Goal: Task Accomplishment & Management: Complete application form

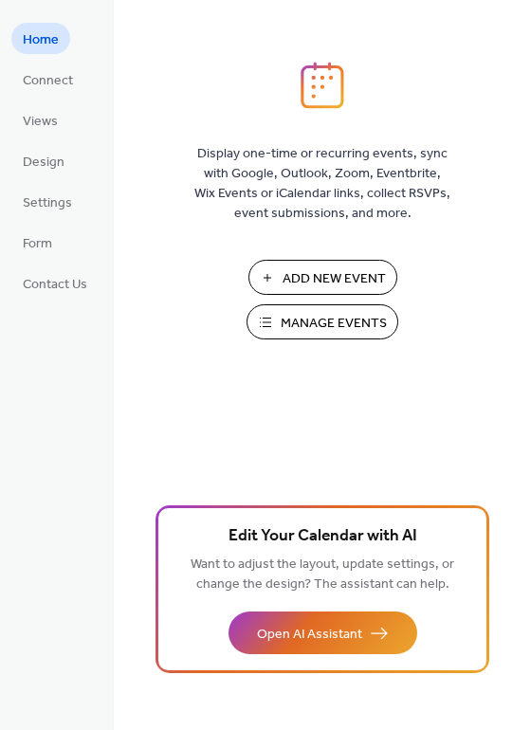
click at [319, 274] on span "Add New Event" at bounding box center [334, 279] width 103 height 20
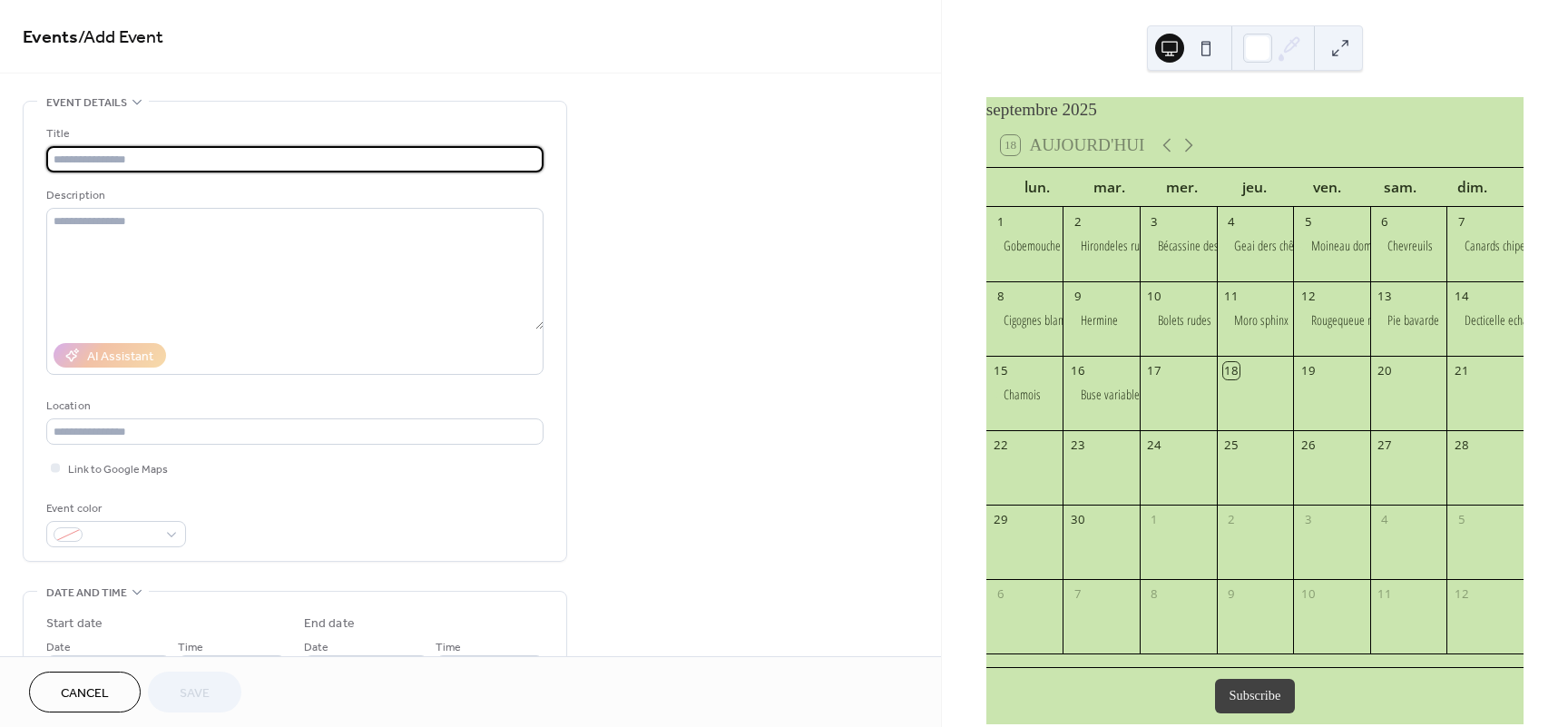
click at [187, 163] on input "text" at bounding box center [295, 159] width 498 height 26
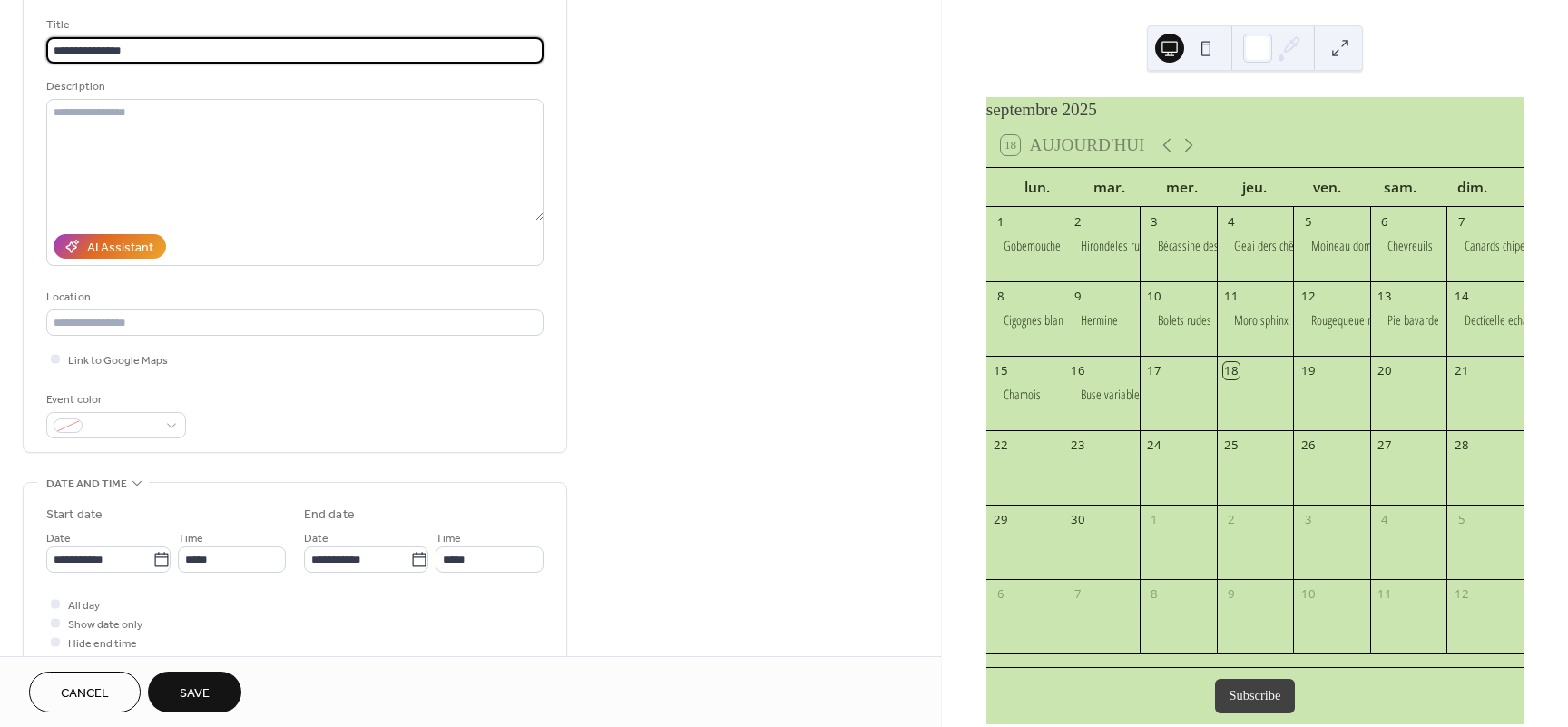
scroll to position [164, 0]
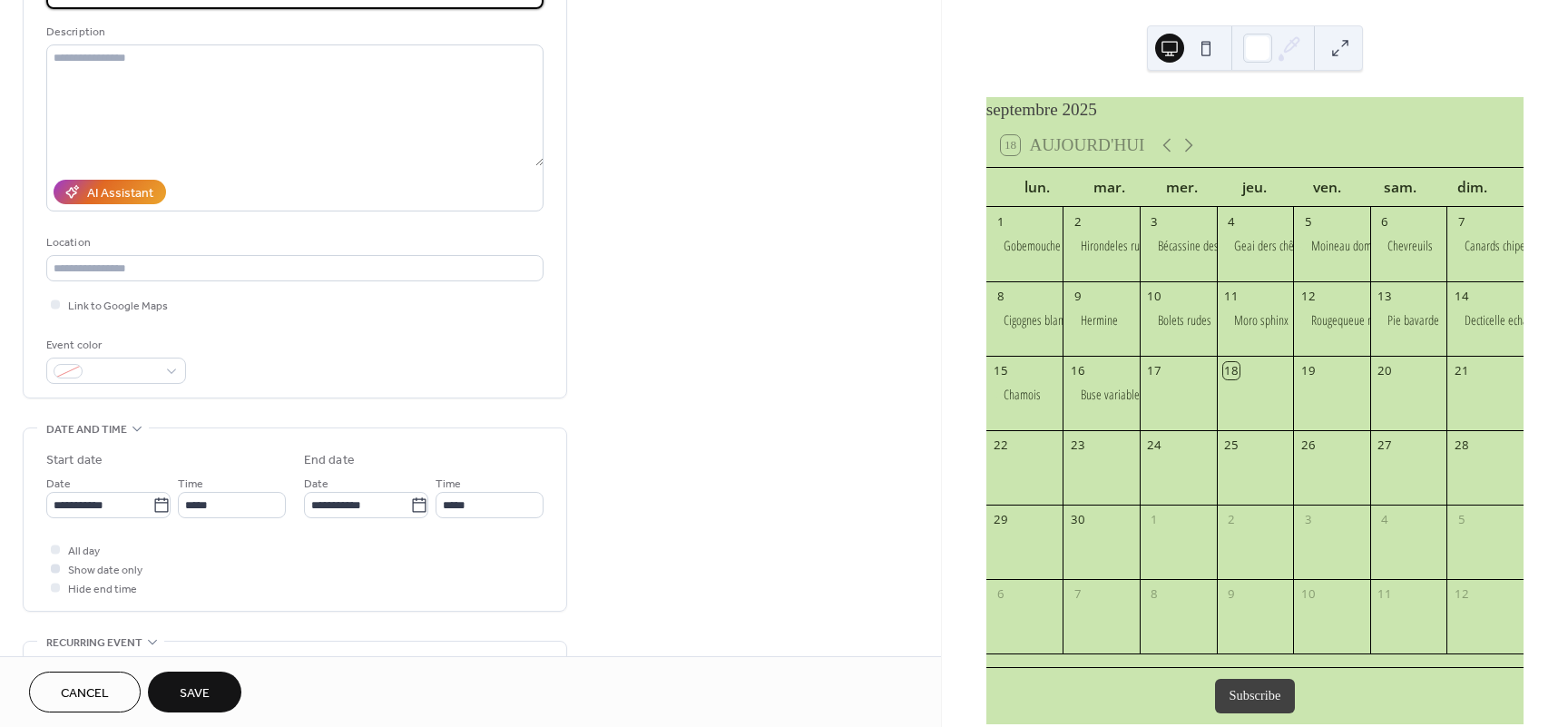
type input "**********"
click at [117, 573] on span "Show date only" at bounding box center [105, 571] width 75 height 19
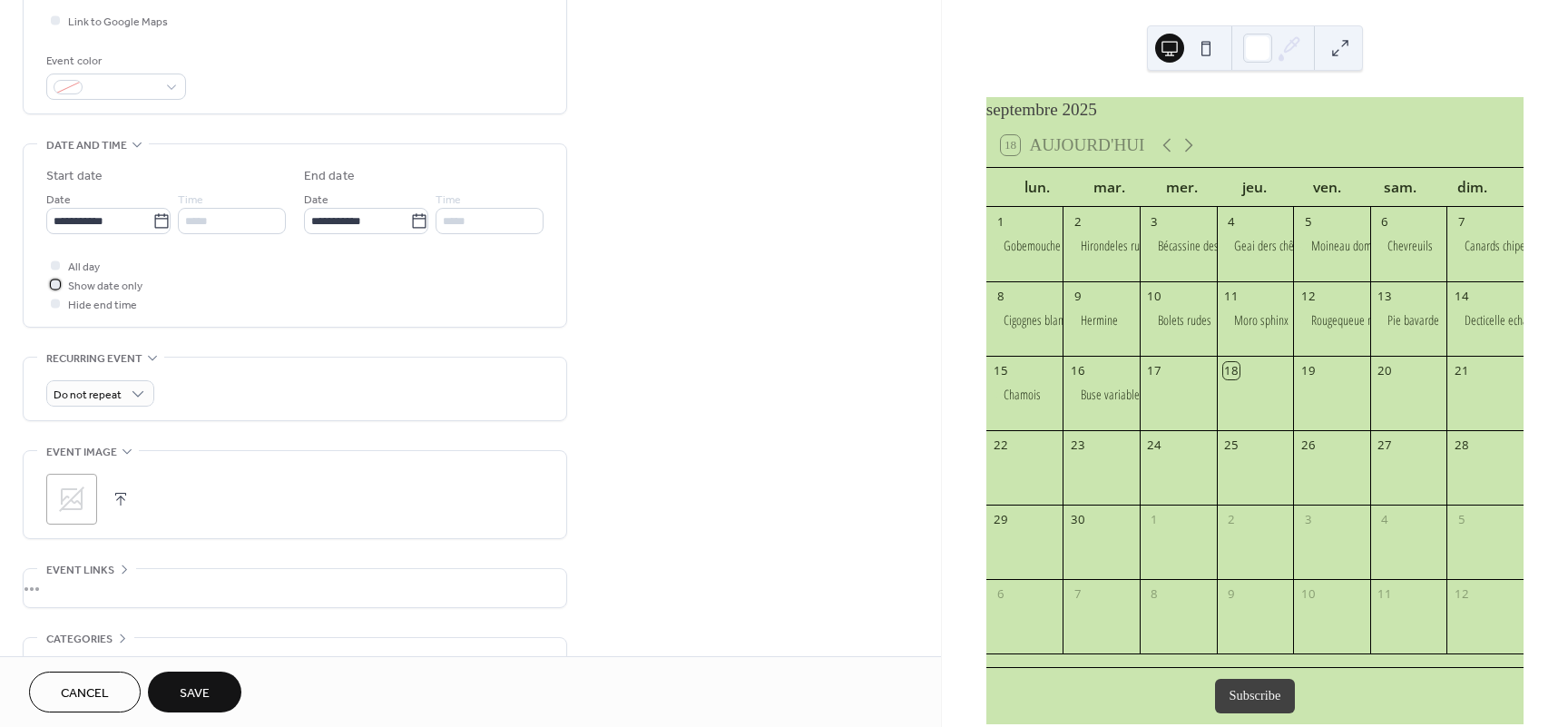
scroll to position [490, 0]
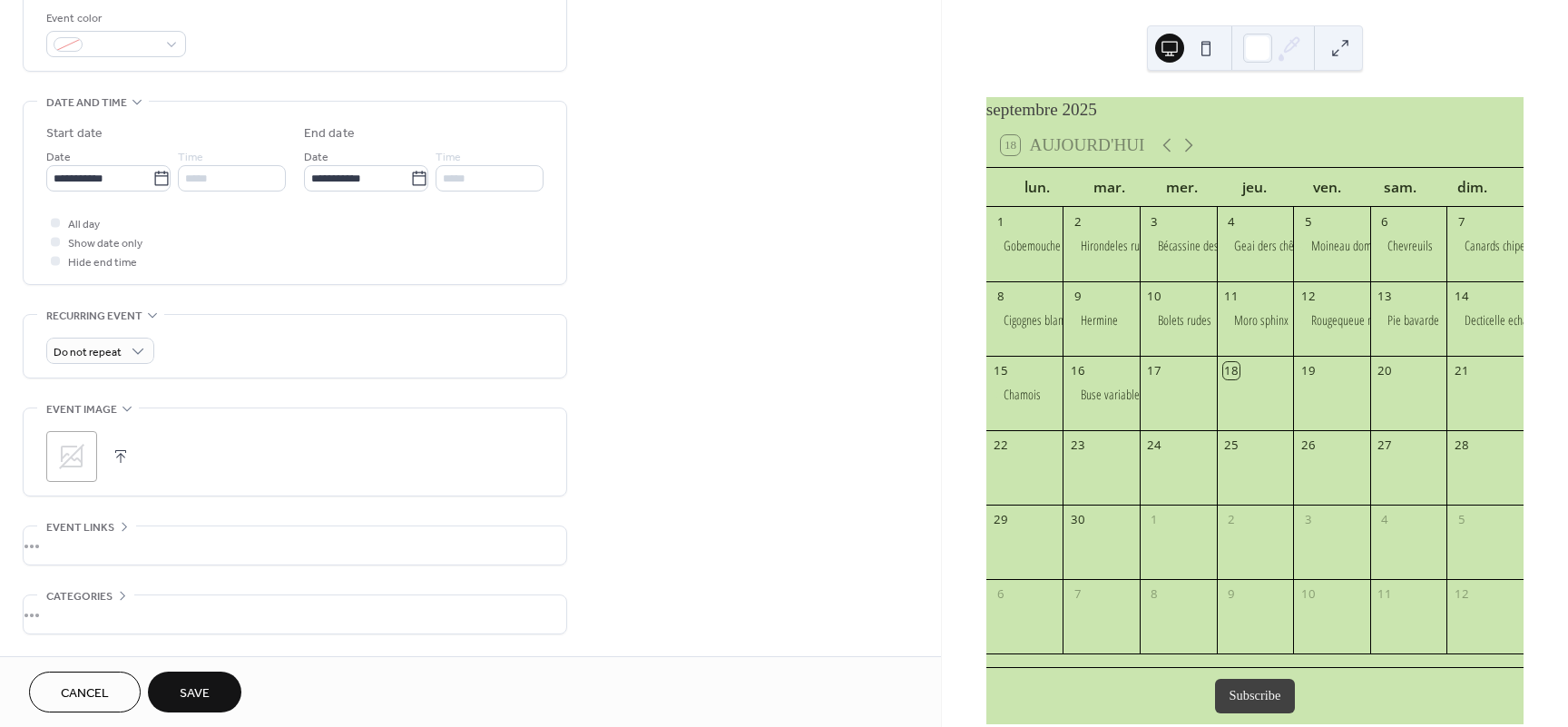
click at [123, 460] on button "button" at bounding box center [121, 457] width 26 height 26
click at [201, 685] on span "Save" at bounding box center [194, 694] width 30 height 19
